Goal: Task Accomplishment & Management: Manage account settings

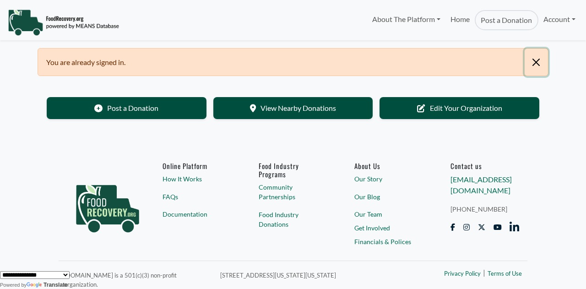
click at [536, 61] on button "Close" at bounding box center [536, 62] width 23 height 27
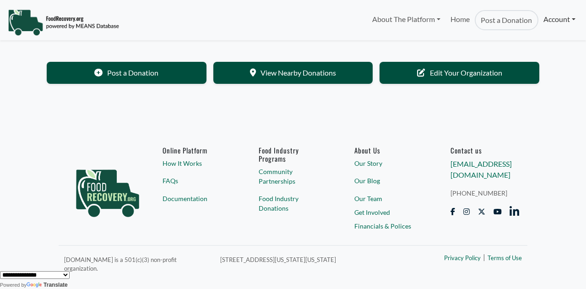
click at [569, 20] on link "Account" at bounding box center [559, 19] width 42 height 18
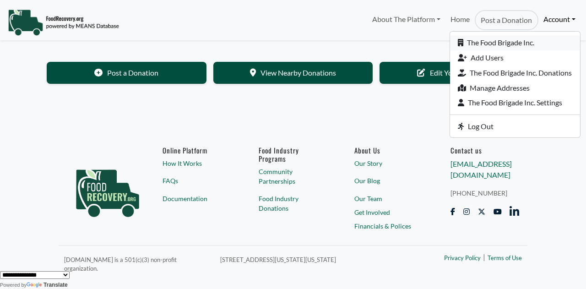
click at [526, 42] on link "The Food Brigade Inc." at bounding box center [515, 42] width 130 height 15
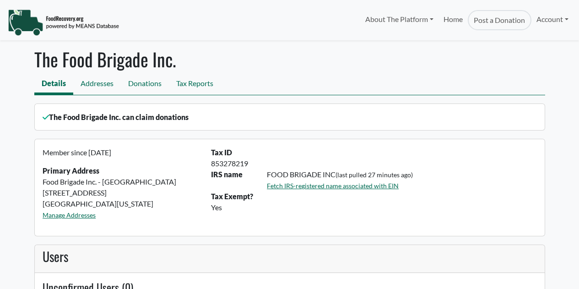
select select "Language Translate Widget"
click at [564, 22] on link "Account" at bounding box center [552, 19] width 42 height 18
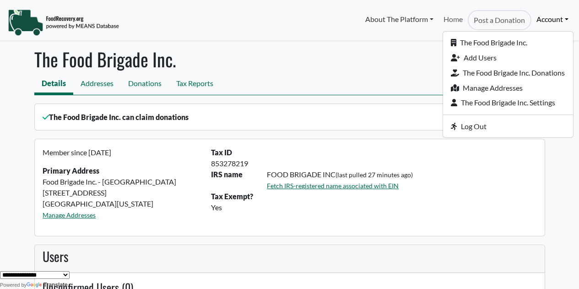
click at [421, 20] on link "About The Platform" at bounding box center [399, 19] width 78 height 18
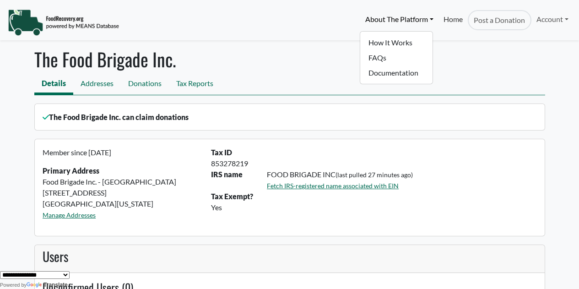
click at [452, 18] on link "Home" at bounding box center [453, 20] width 29 height 20
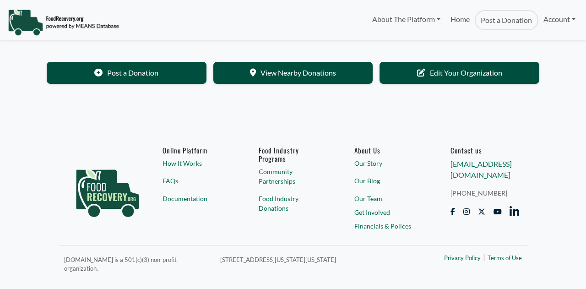
select select "Language Translate Widget"
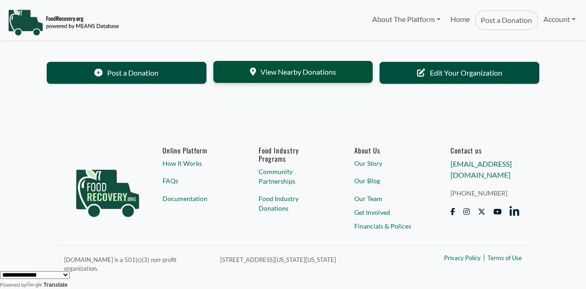
click at [304, 72] on link "View Nearby Donations" at bounding box center [293, 72] width 160 height 22
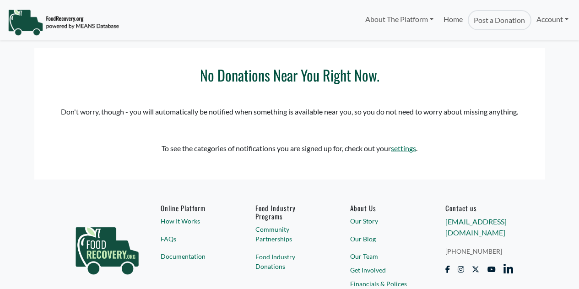
select select "Language Translate Widget"
click at [405, 152] on link "settings" at bounding box center [403, 148] width 25 height 9
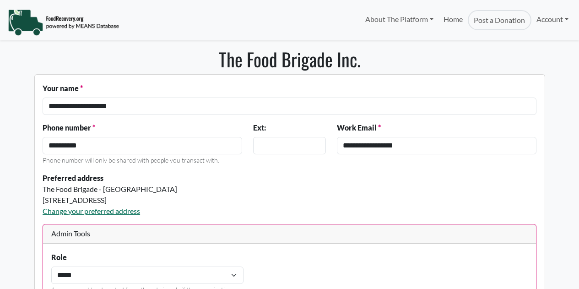
select select "Language Translate Widget"
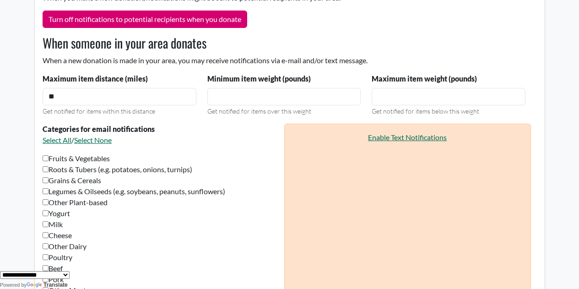
scroll to position [430, 0]
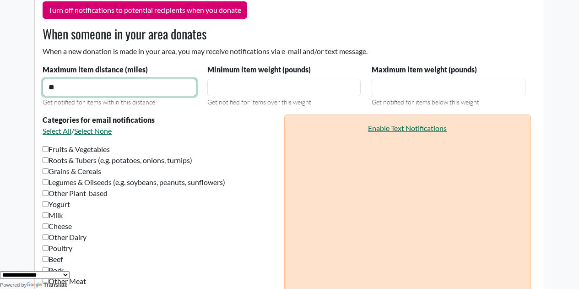
drag, startPoint x: 72, startPoint y: 88, endPoint x: 0, endPoint y: 81, distance: 72.3
type input "**"
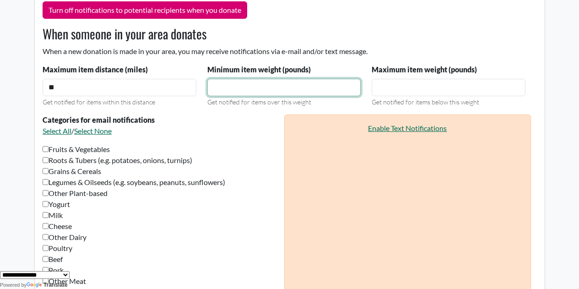
drag, startPoint x: 244, startPoint y: 87, endPoint x: 139, endPoint y: 91, distance: 105.4
click at [139, 91] on div "Maximum item distance (miles) ** Get notified for items within this distance Mi…" at bounding box center [284, 85] width 494 height 43
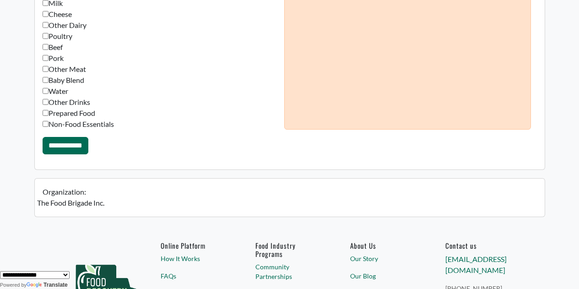
scroll to position [645, 0]
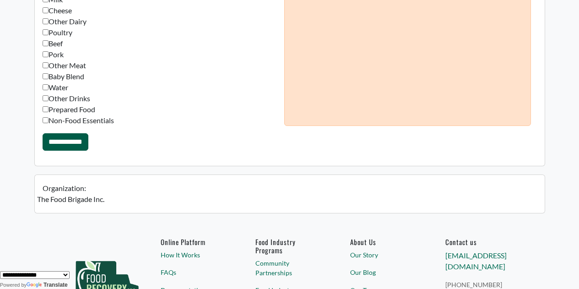
type input "*"
click at [79, 141] on input "**********" at bounding box center [66, 141] width 46 height 17
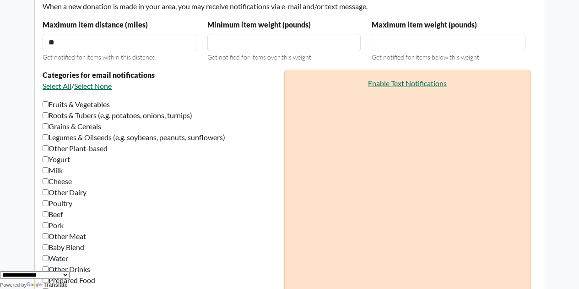
scroll to position [511, 0]
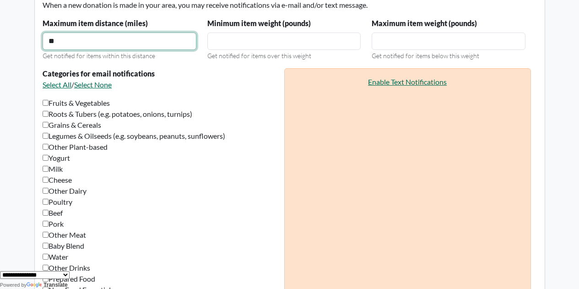
drag, startPoint x: 63, startPoint y: 42, endPoint x: 0, endPoint y: 28, distance: 64.6
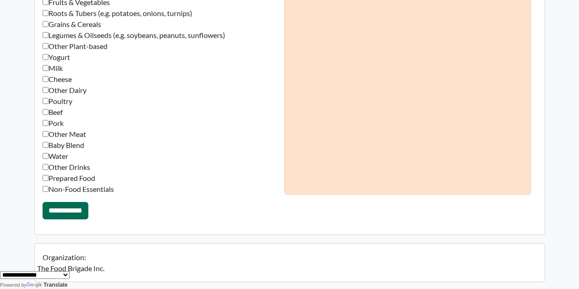
scroll to position [764, 0]
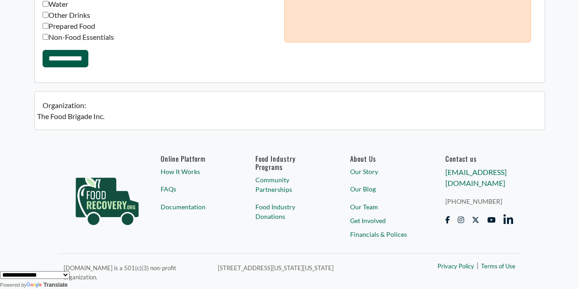
type input "**"
click at [62, 57] on input "**********" at bounding box center [66, 58] width 46 height 17
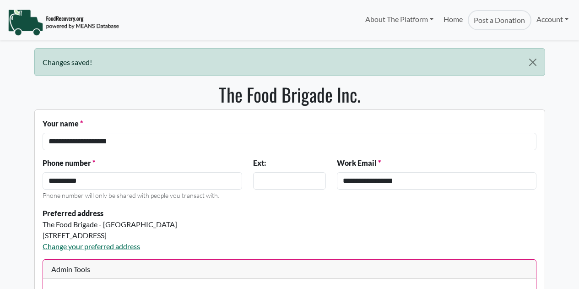
select select "Language Translate Widget"
